Goal: Navigation & Orientation: Find specific page/section

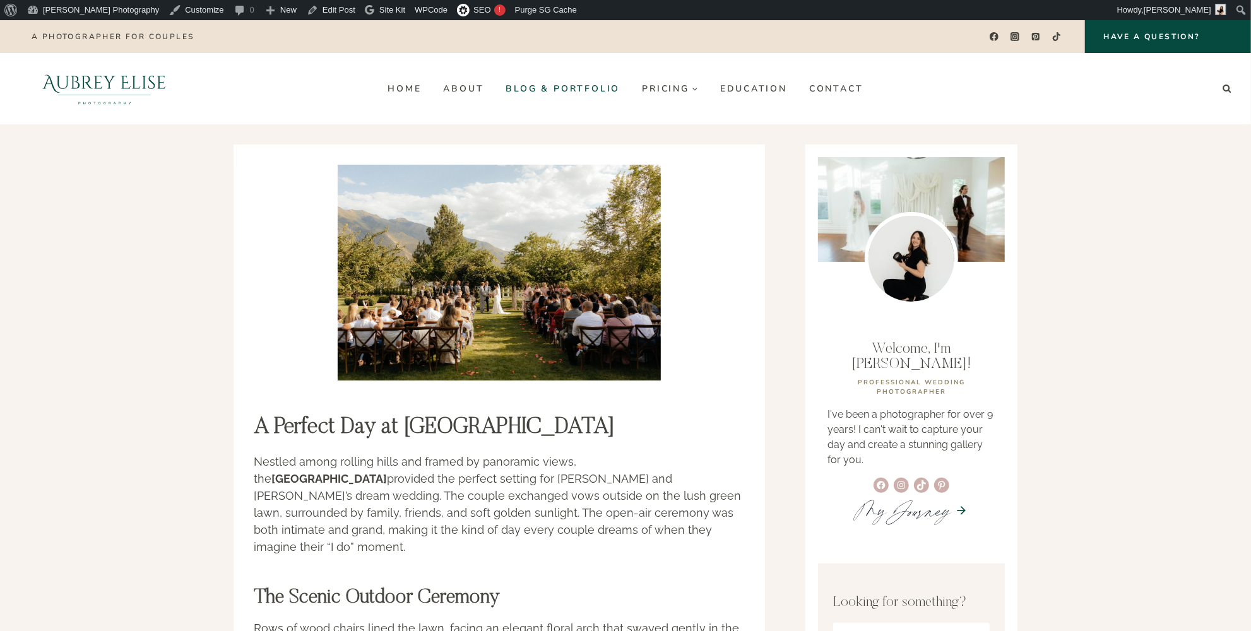
click at [528, 83] on link "Blog & Portfolio" at bounding box center [563, 88] width 136 height 20
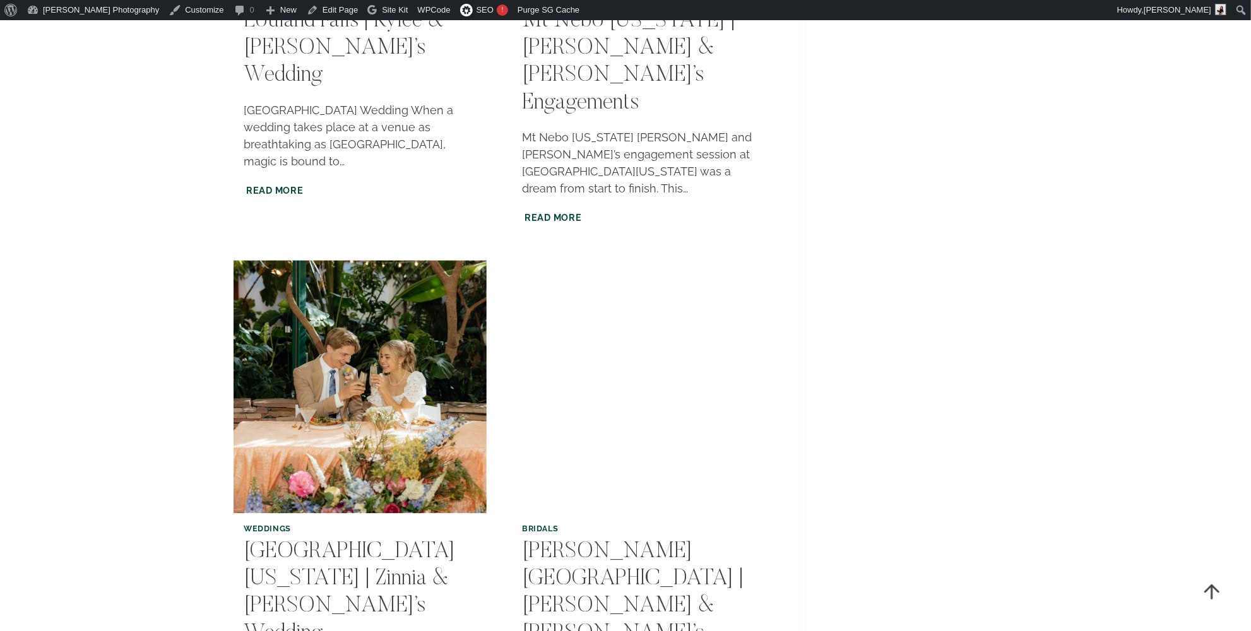
scroll to position [1721, 0]
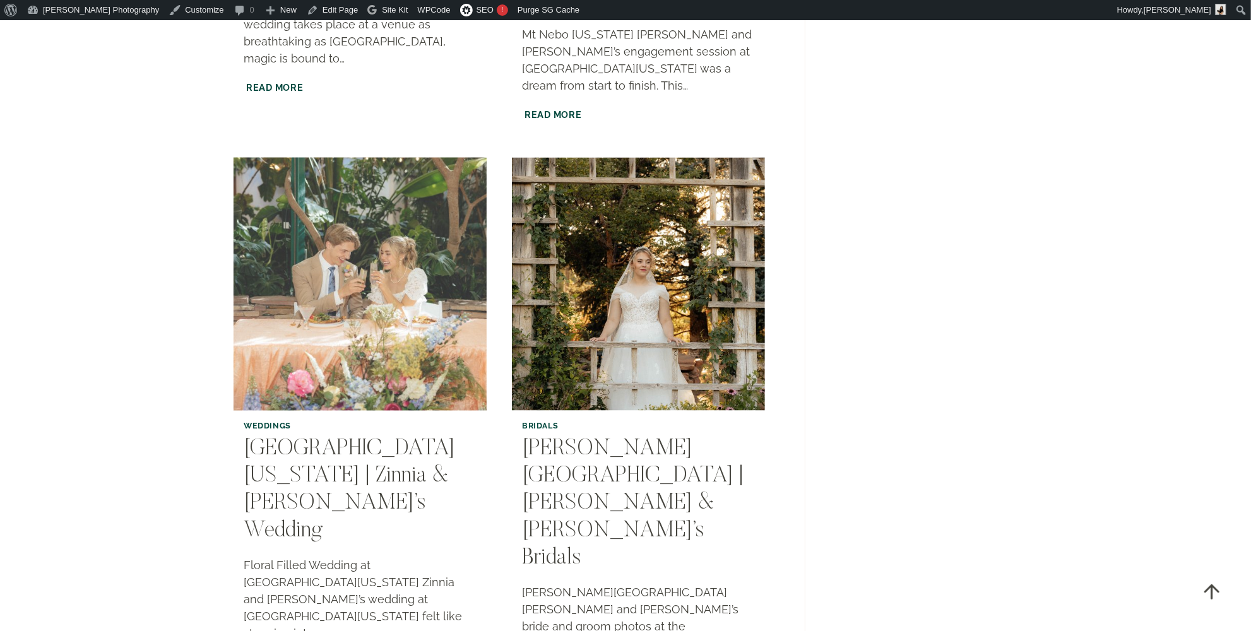
click at [307, 155] on img "Highland Gardens Utah | Zinnia & Royce’s Wedding" at bounding box center [360, 284] width 258 height 258
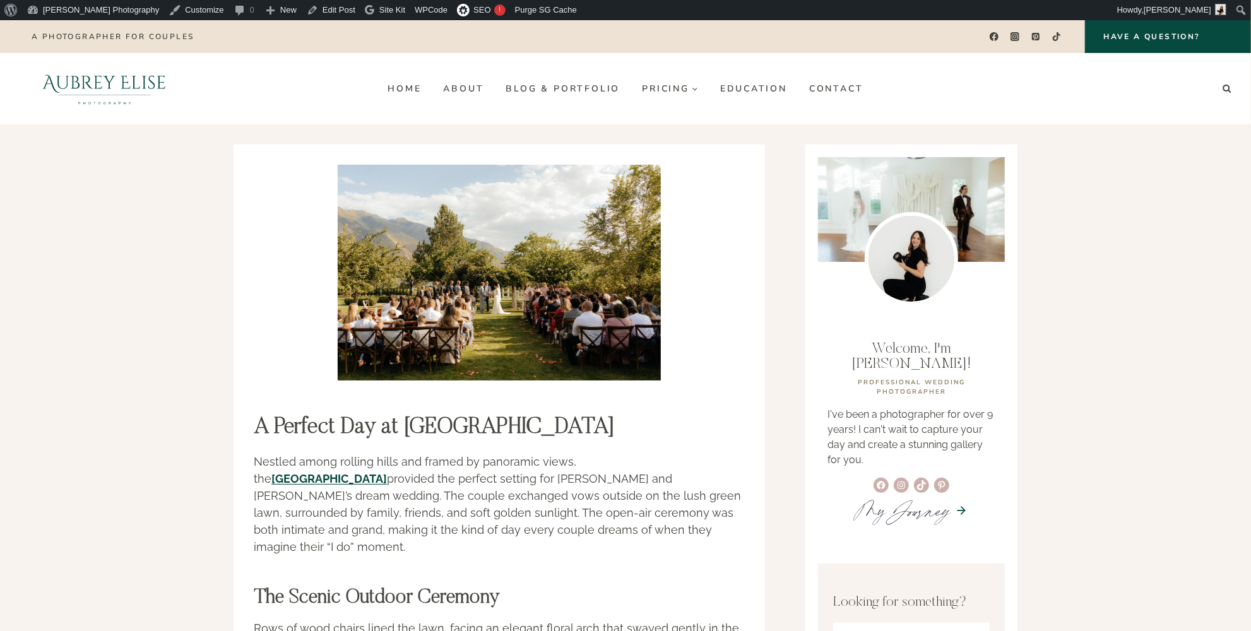
click at [545, 292] on img at bounding box center [499, 273] width 323 height 216
click at [569, 88] on link "Blog & Portfolio" at bounding box center [563, 88] width 136 height 20
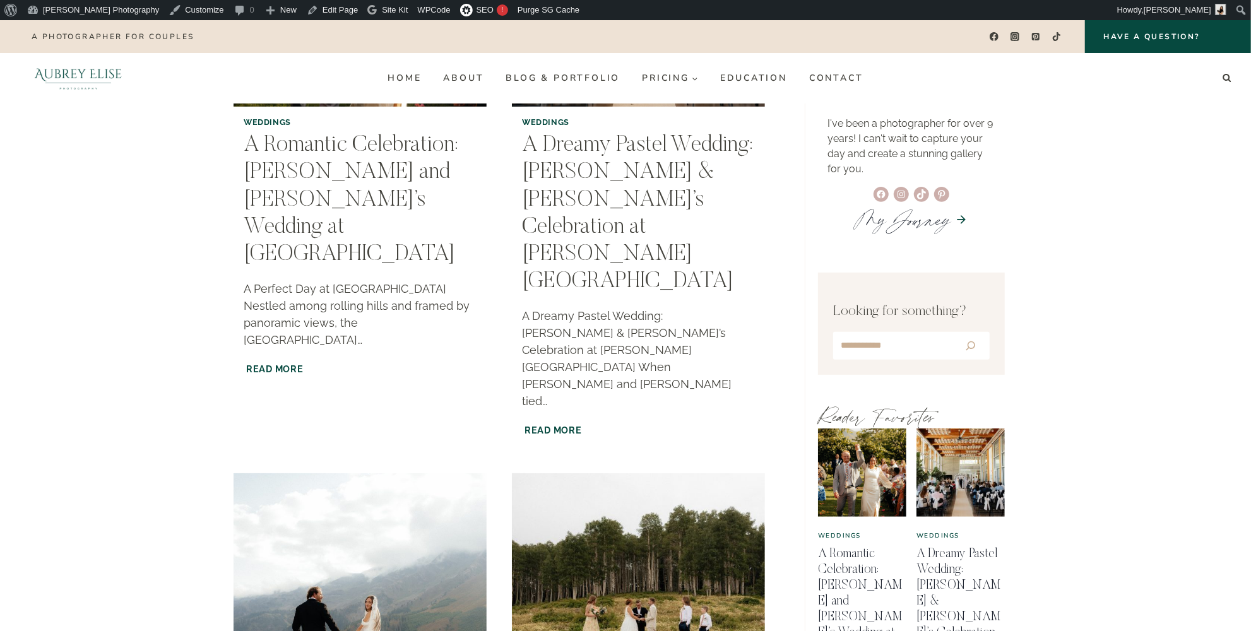
scroll to position [57, 0]
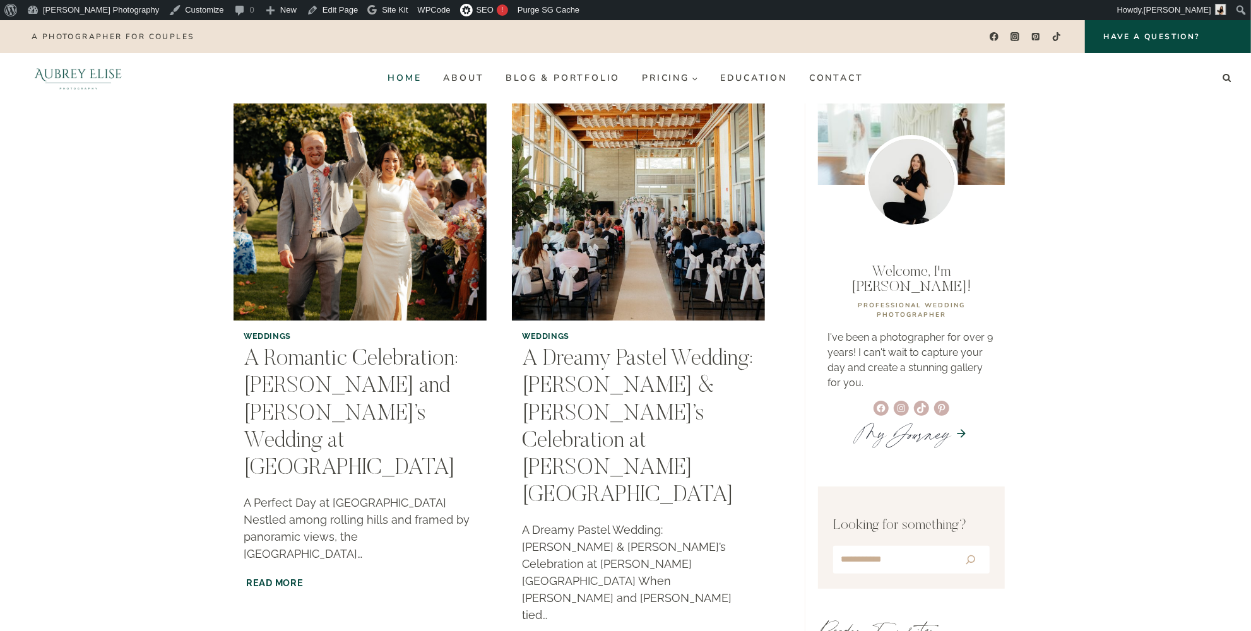
click at [401, 76] on link "Home" at bounding box center [405, 78] width 56 height 20
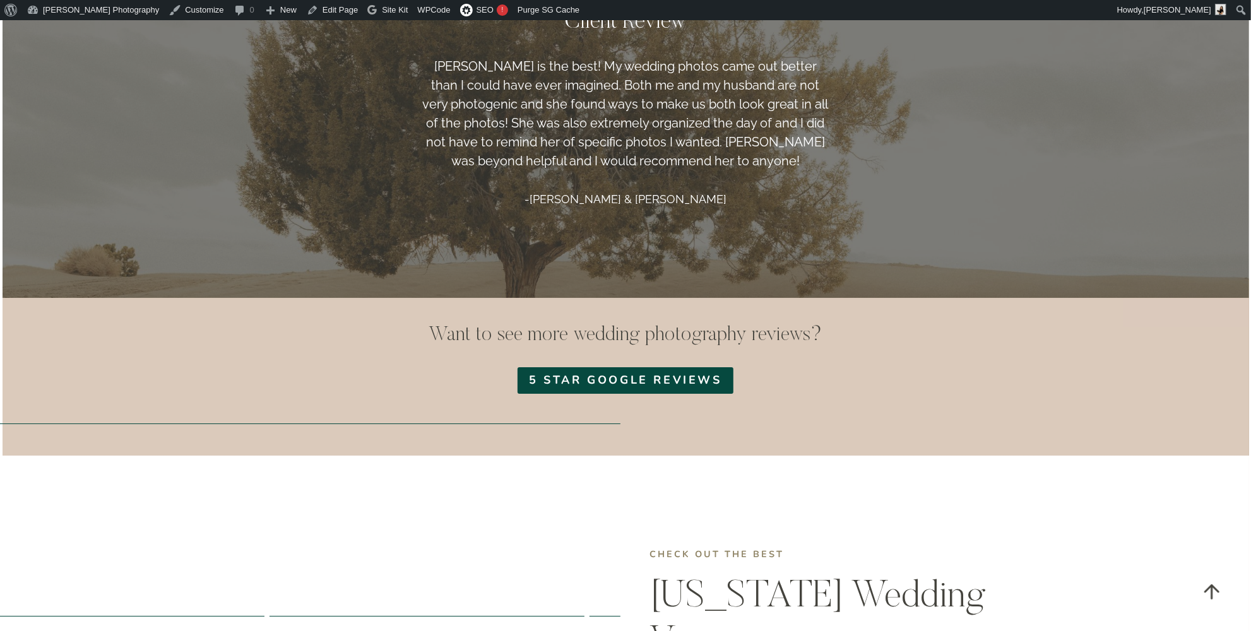
scroll to position [3385, 0]
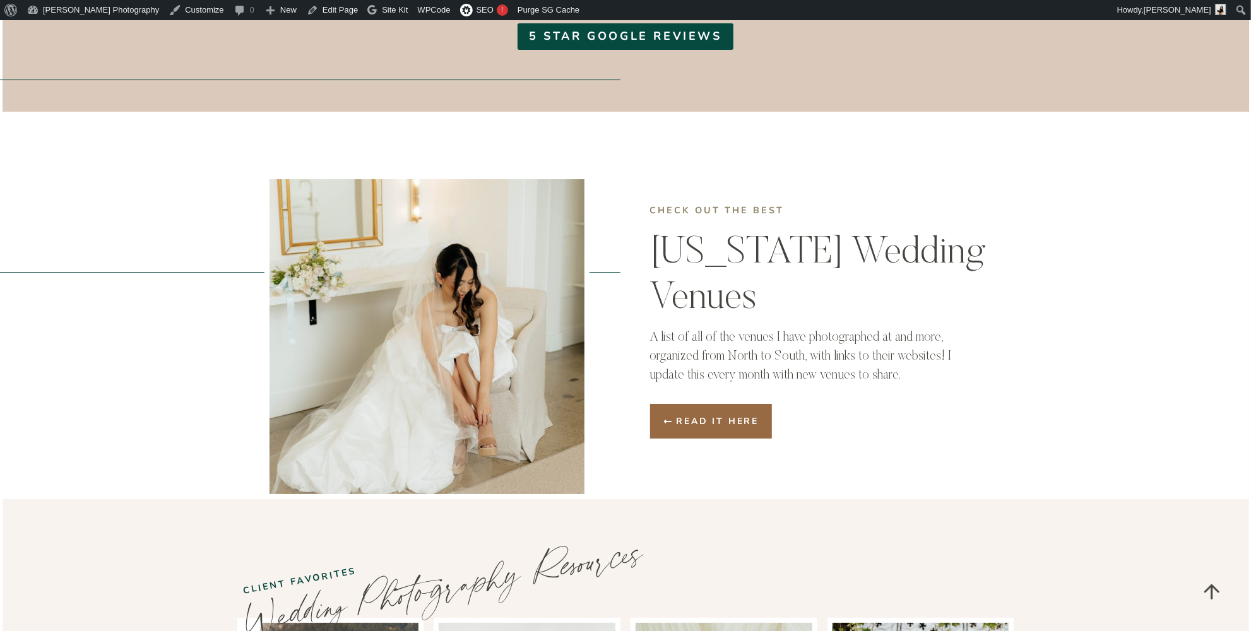
click at [679, 415] on span "Read it here" at bounding box center [718, 421] width 83 height 13
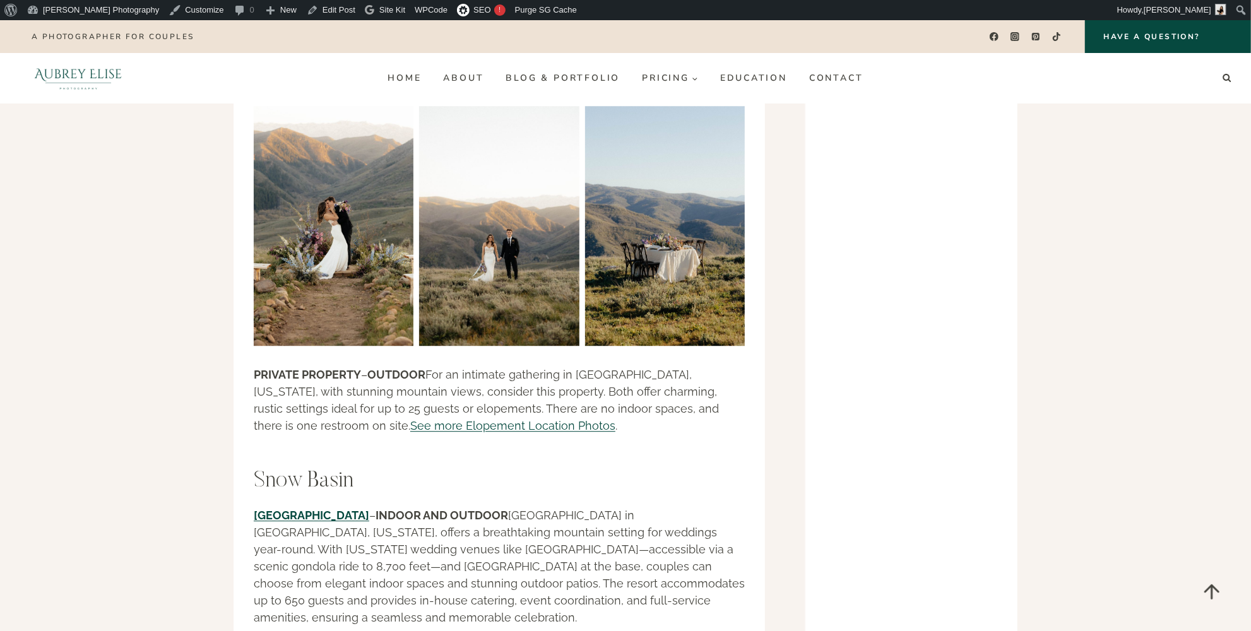
scroll to position [2295, 0]
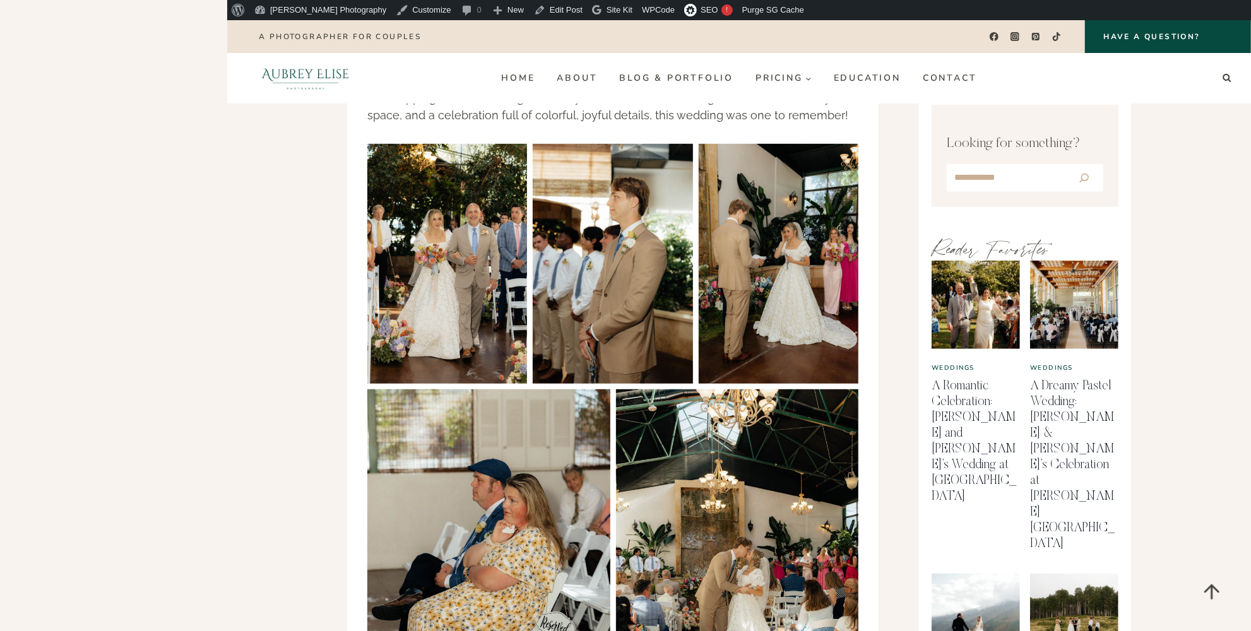
scroll to position [401, 0]
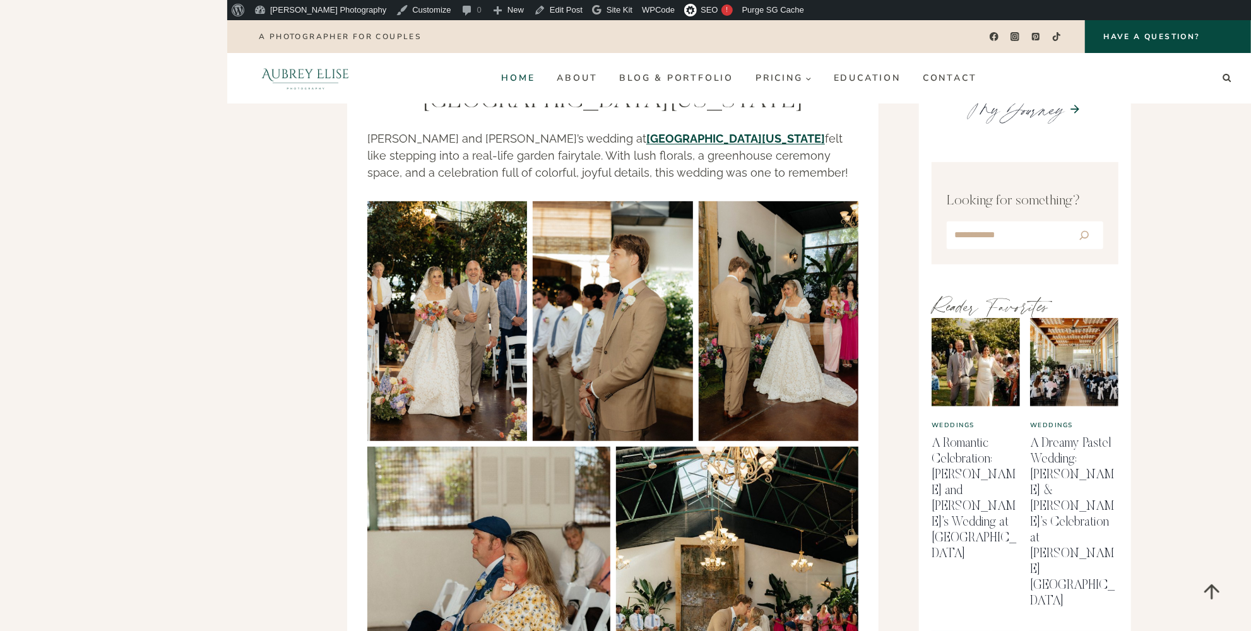
click at [527, 72] on link "Home" at bounding box center [518, 78] width 56 height 20
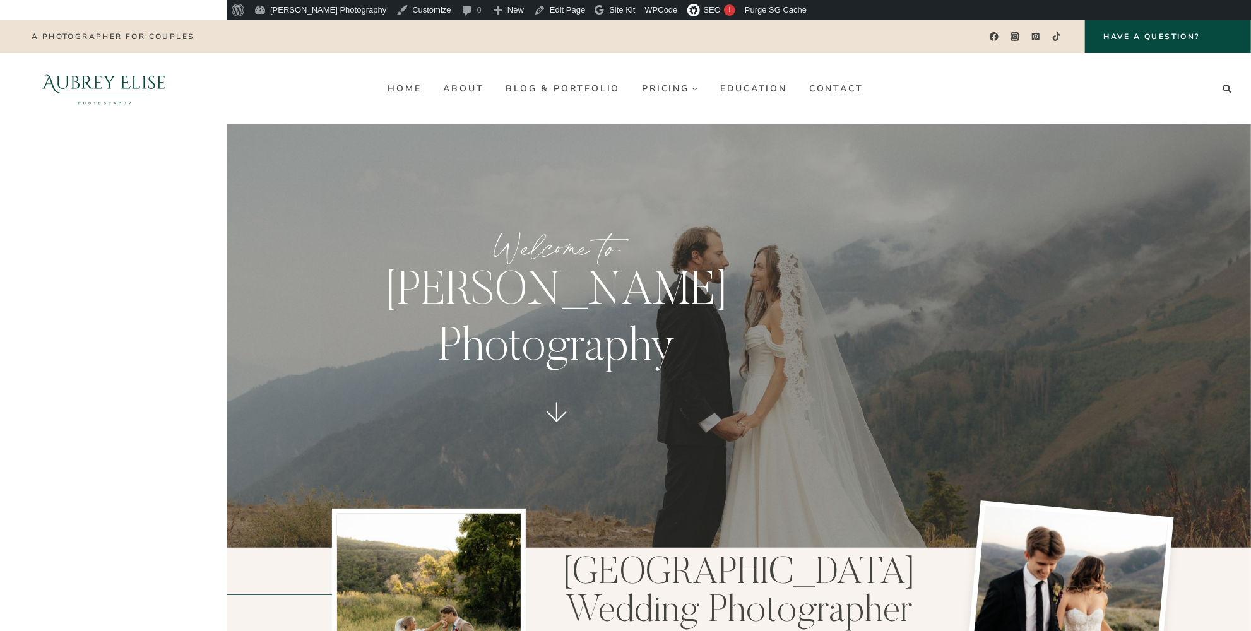
click at [0, 20] on headings-map at bounding box center [0, 20] width 0 height 0
